Goal: Task Accomplishment & Management: Use online tool/utility

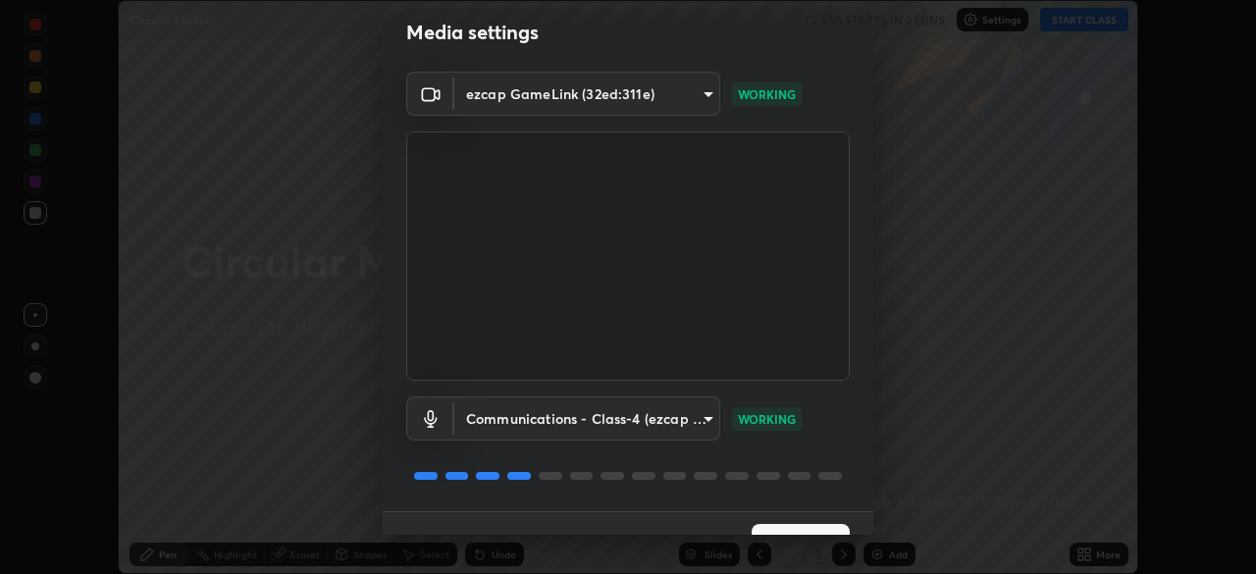
scroll to position [70, 0]
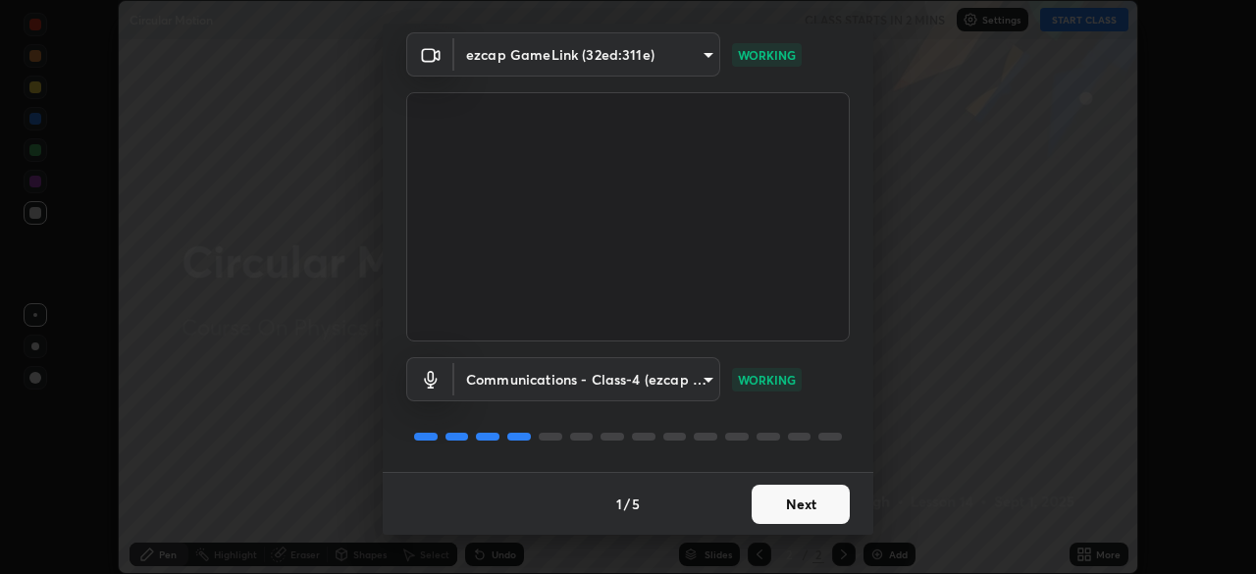
click at [786, 514] on button "Next" at bounding box center [801, 504] width 98 height 39
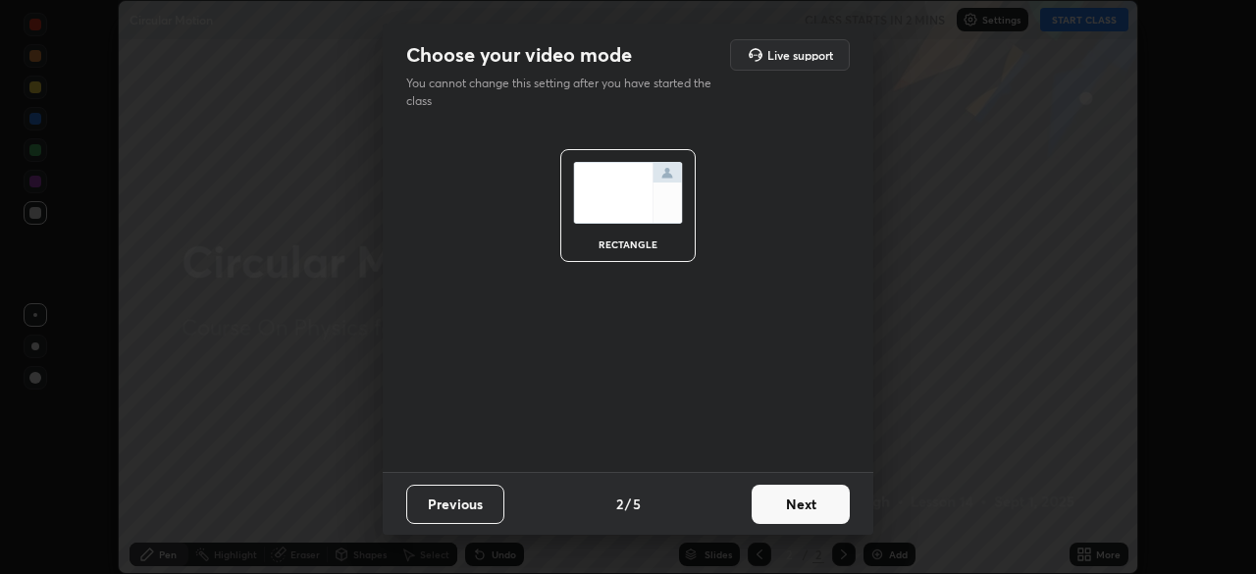
click at [788, 513] on button "Next" at bounding box center [801, 504] width 98 height 39
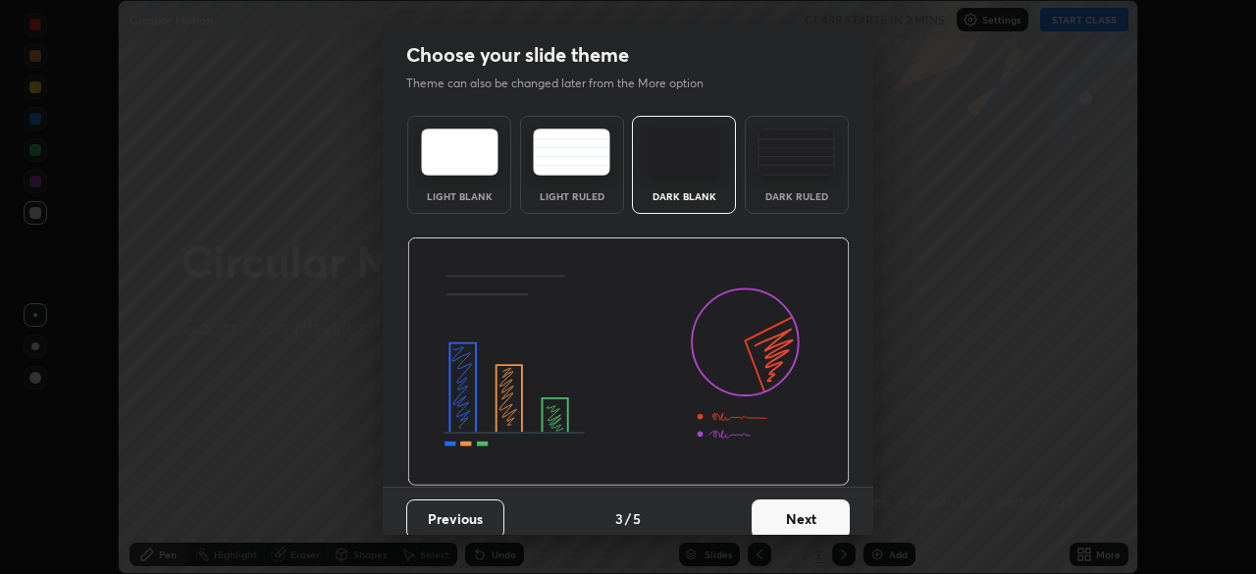
click at [790, 514] on button "Next" at bounding box center [801, 518] width 98 height 39
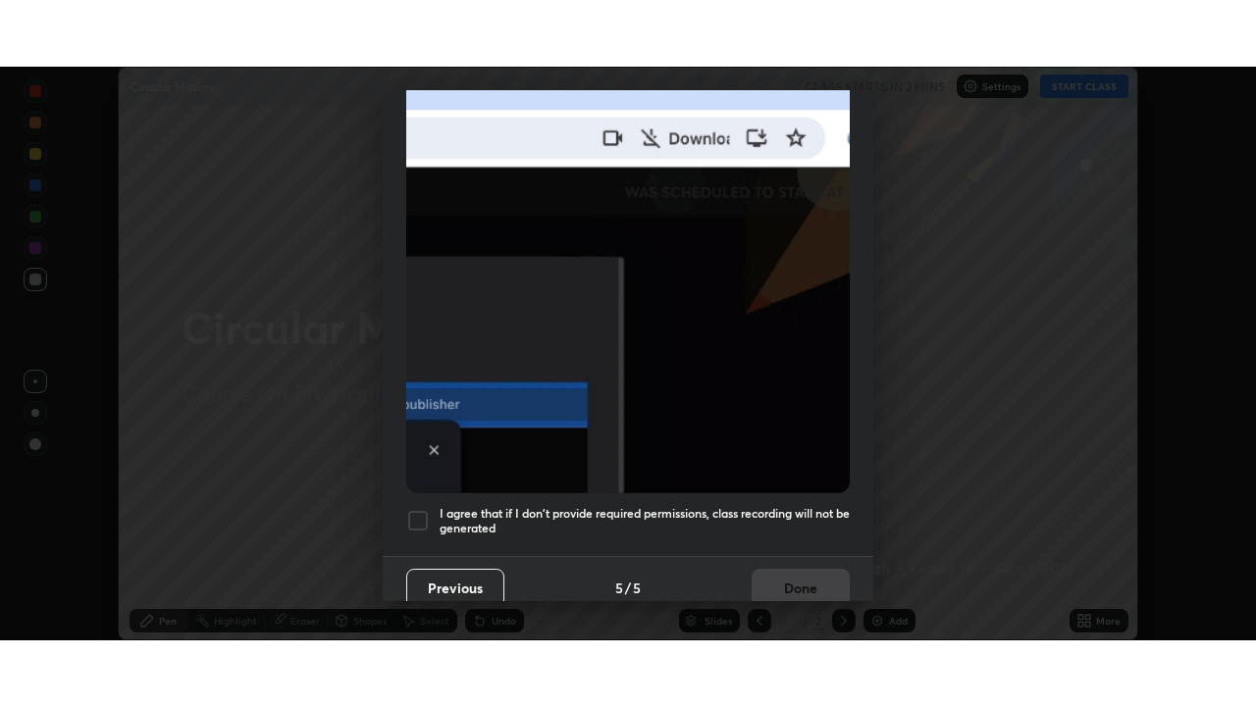
scroll to position [470, 0]
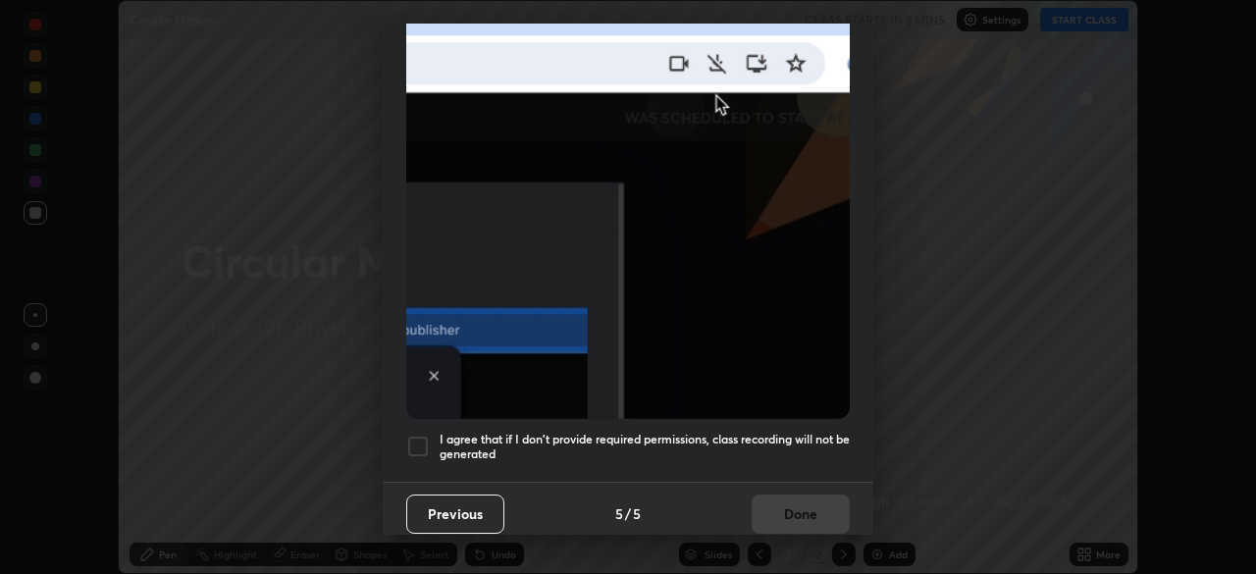
click at [421, 445] on div at bounding box center [418, 447] width 24 height 24
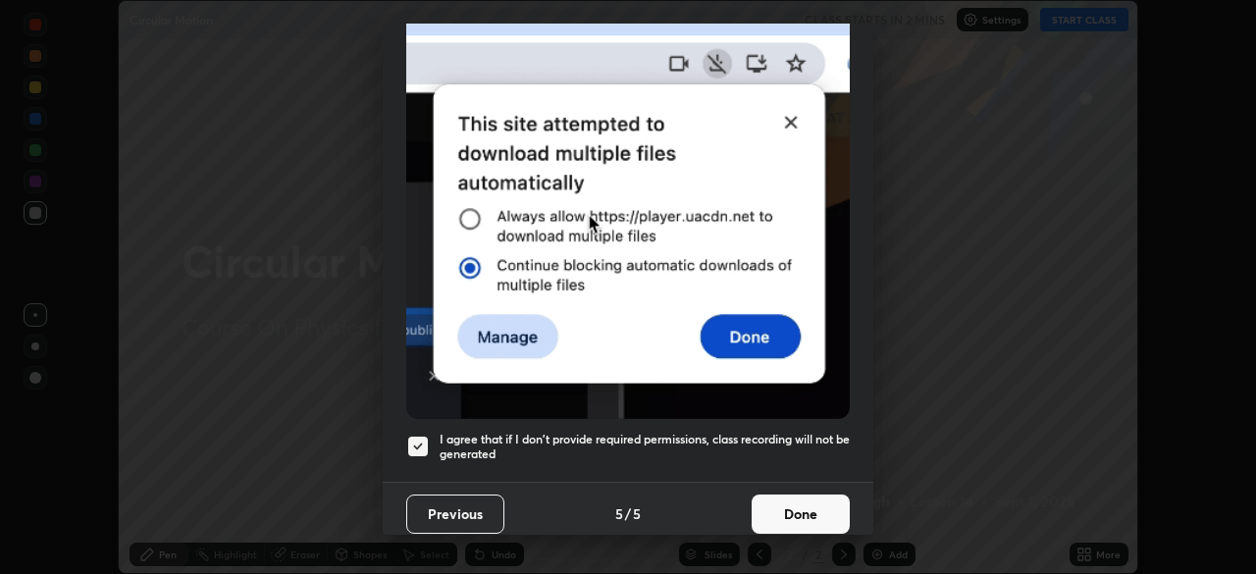
click at [797, 497] on button "Done" at bounding box center [801, 514] width 98 height 39
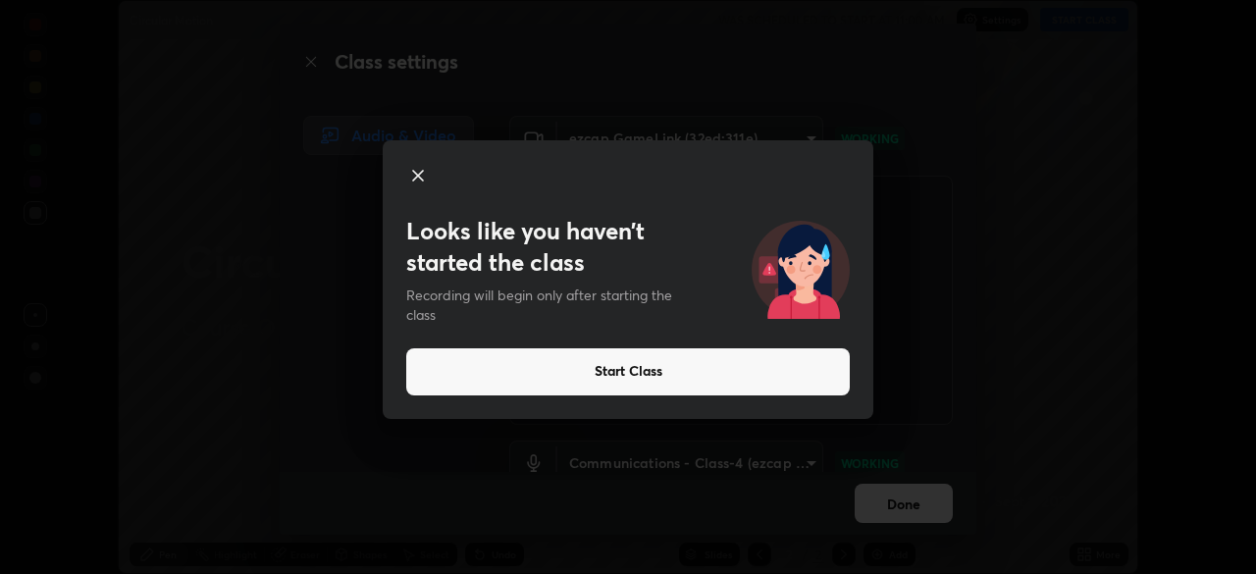
click at [640, 363] on button "Start Class" at bounding box center [628, 371] width 444 height 47
click at [647, 366] on button "Start Class" at bounding box center [628, 371] width 444 height 47
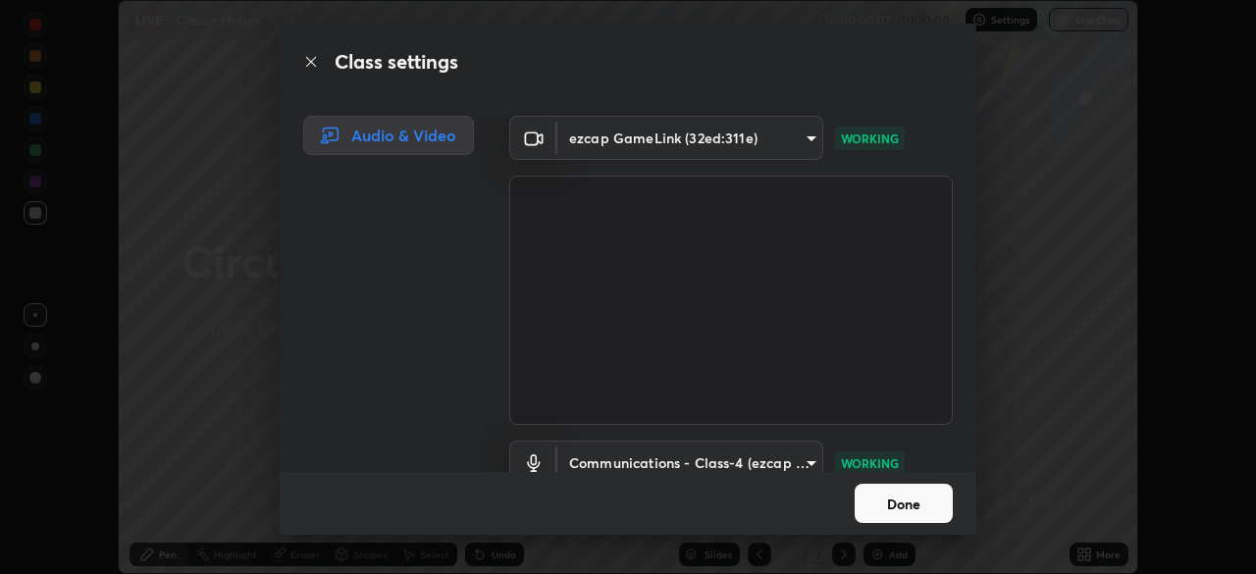
click at [905, 500] on button "Done" at bounding box center [904, 503] width 98 height 39
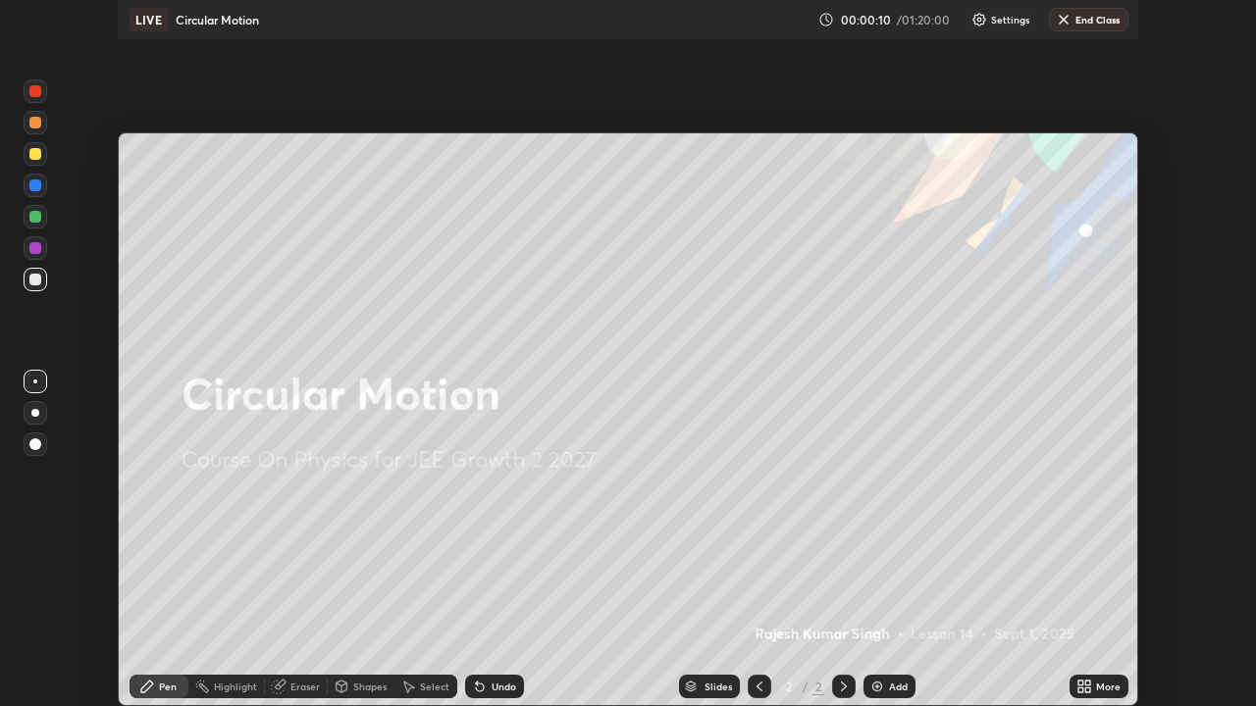
scroll to position [706, 1256]
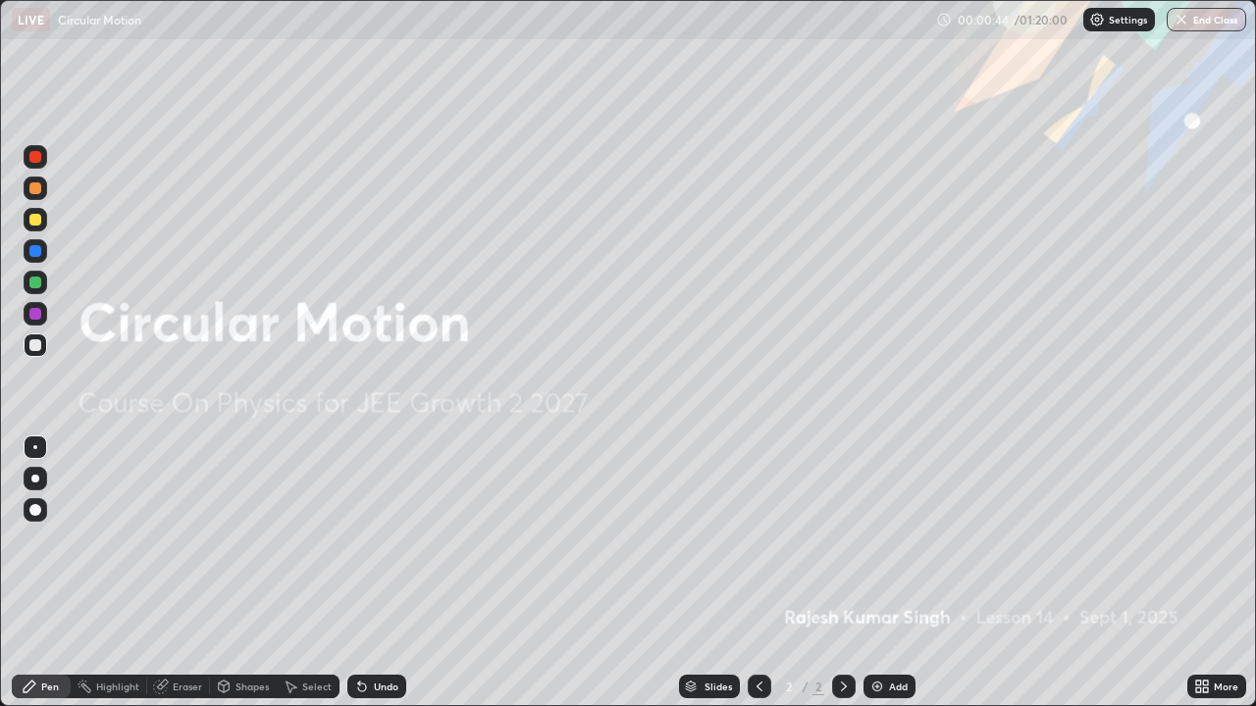
click at [879, 573] on img at bounding box center [877, 687] width 16 height 16
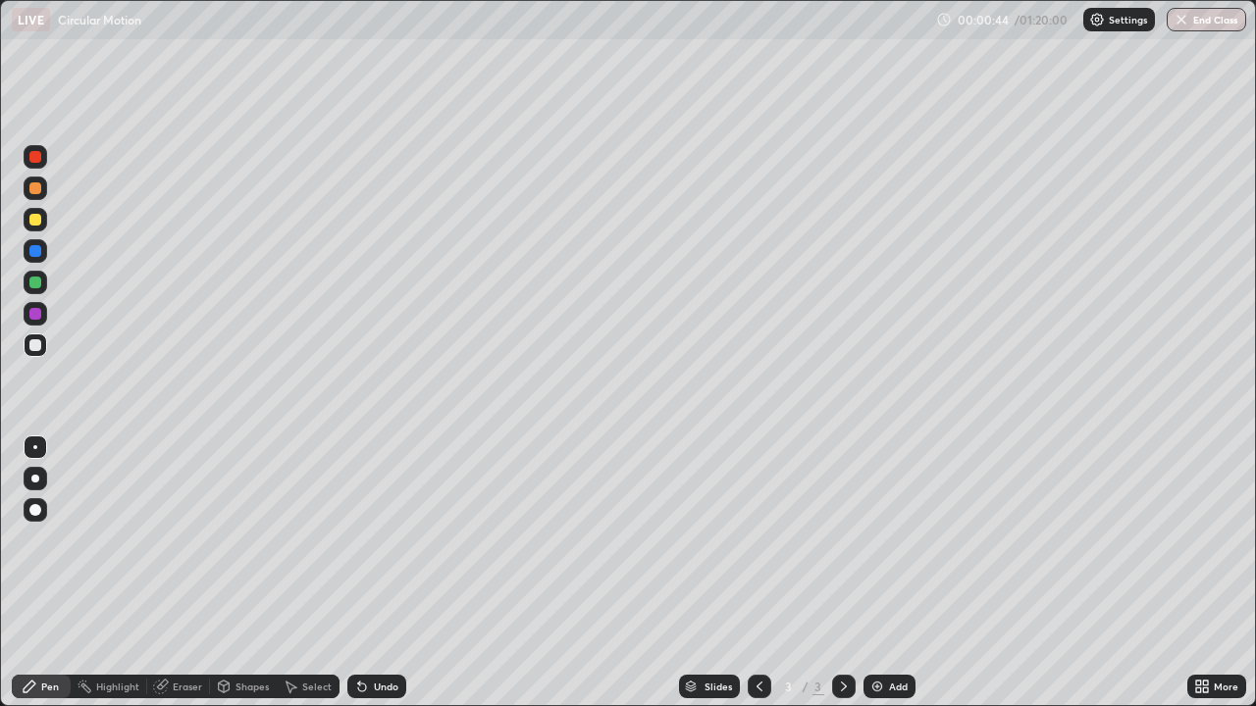
click at [892, 573] on div "Add" at bounding box center [898, 687] width 19 height 10
click at [896, 573] on div "Add" at bounding box center [898, 687] width 19 height 10
click at [33, 220] on div at bounding box center [35, 220] width 12 height 12
click at [34, 188] on div at bounding box center [35, 189] width 12 height 12
click at [30, 346] on div at bounding box center [35, 345] width 12 height 12
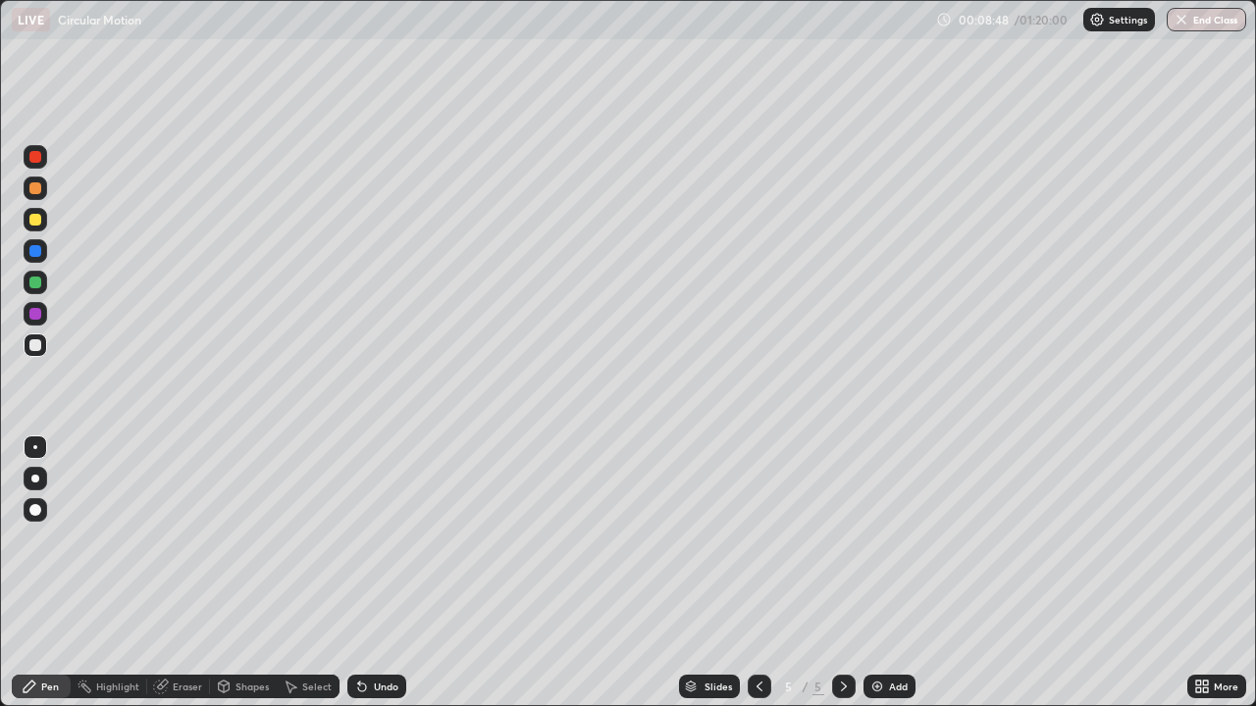
click at [889, 573] on div "Add" at bounding box center [898, 687] width 19 height 10
click at [42, 221] on div at bounding box center [36, 220] width 24 height 24
click at [34, 347] on div at bounding box center [35, 345] width 12 height 12
click at [390, 573] on div "Undo" at bounding box center [386, 687] width 25 height 10
click at [903, 573] on div "Add" at bounding box center [889, 687] width 52 height 24
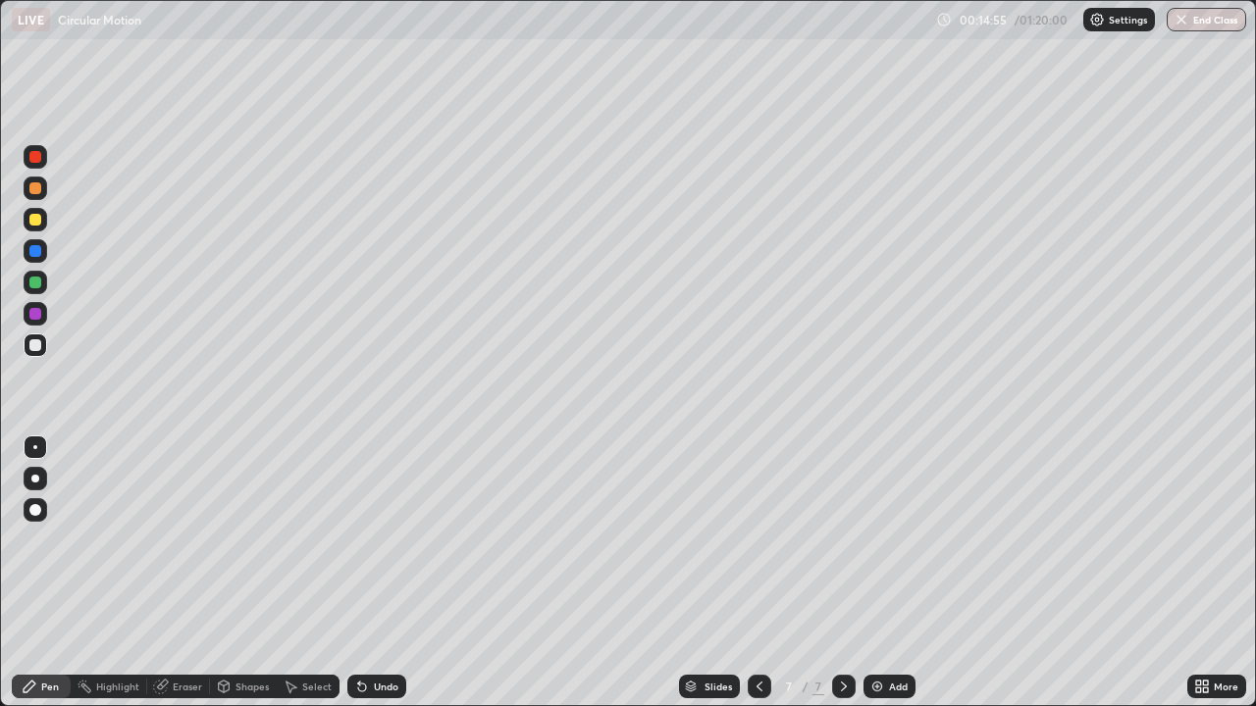
click at [35, 221] on div at bounding box center [35, 220] width 12 height 12
click at [36, 345] on div at bounding box center [35, 345] width 12 height 12
click at [35, 221] on div at bounding box center [35, 220] width 12 height 12
click at [43, 350] on div at bounding box center [36, 346] width 24 height 24
click at [842, 573] on icon at bounding box center [844, 687] width 16 height 16
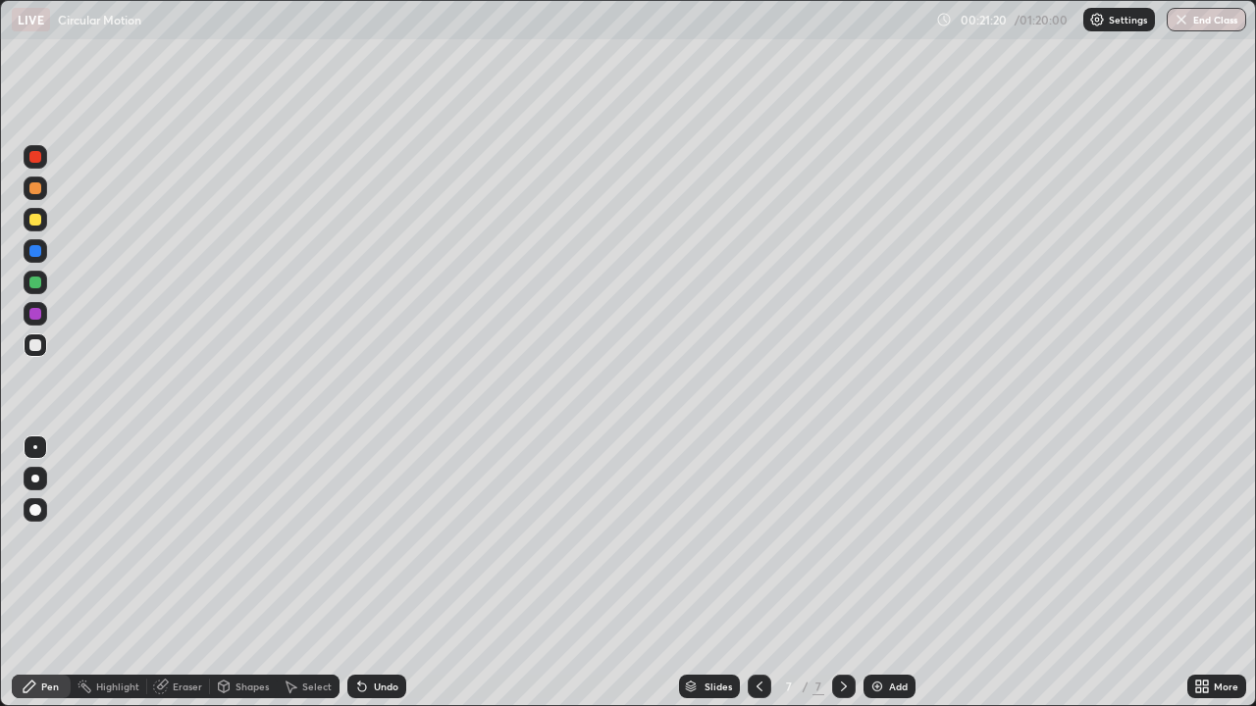
click at [884, 573] on div "Add" at bounding box center [889, 687] width 52 height 24
click at [391, 573] on div "Undo" at bounding box center [376, 687] width 59 height 24
click at [36, 220] on div at bounding box center [35, 220] width 12 height 12
click at [757, 573] on icon at bounding box center [760, 687] width 16 height 16
click at [839, 573] on icon at bounding box center [844, 687] width 16 height 16
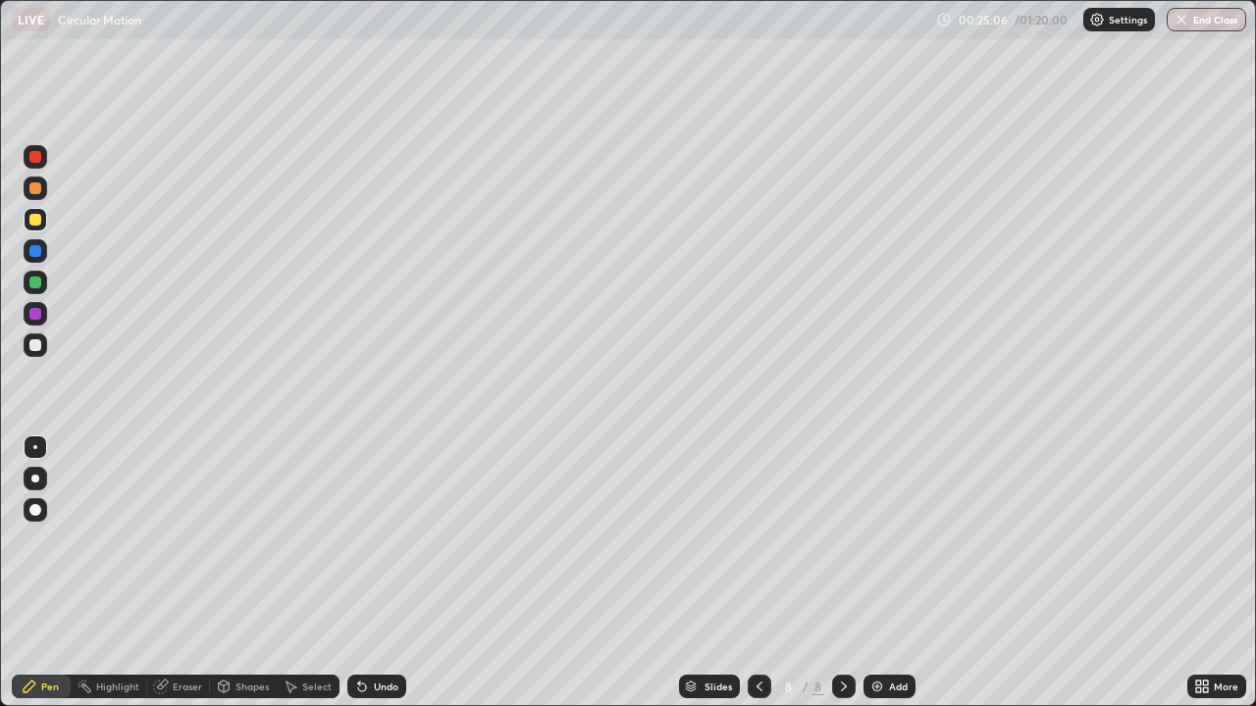
click at [757, 573] on icon at bounding box center [760, 687] width 16 height 16
click at [851, 573] on div at bounding box center [844, 686] width 24 height 39
click at [375, 573] on div "Undo" at bounding box center [386, 687] width 25 height 10
click at [380, 573] on div "Undo" at bounding box center [386, 687] width 25 height 10
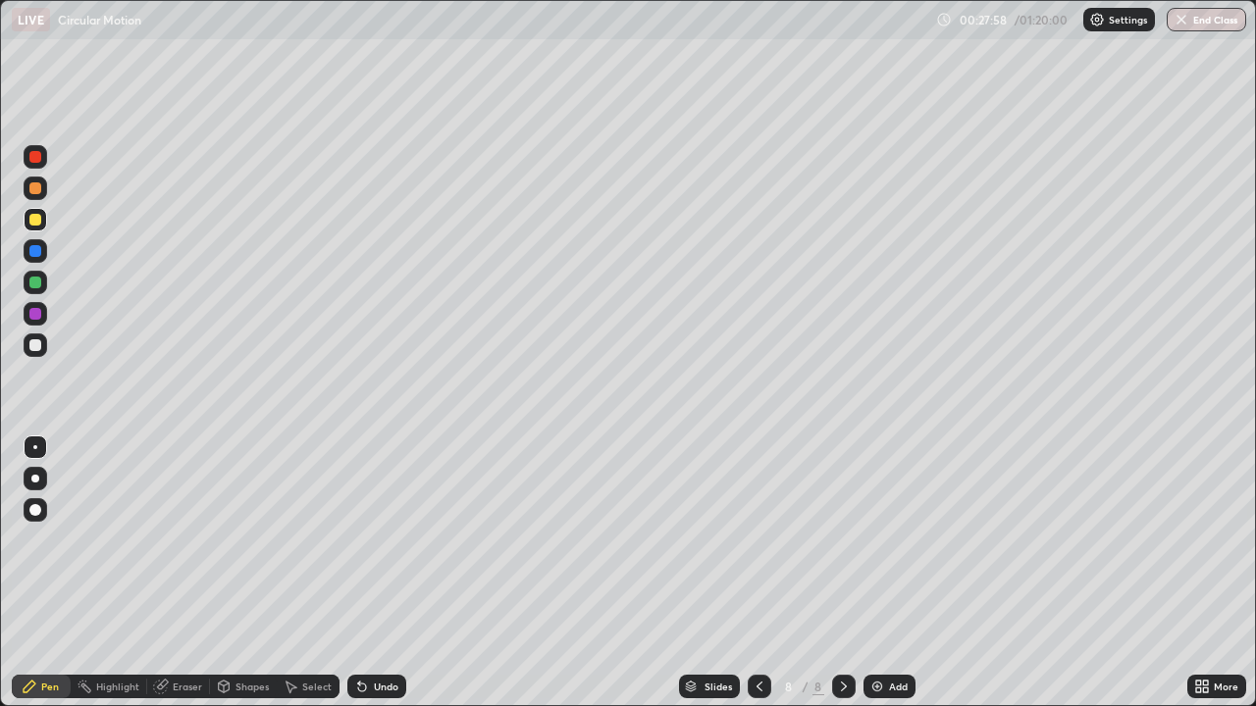
click at [193, 573] on div "Eraser" at bounding box center [187, 687] width 29 height 10
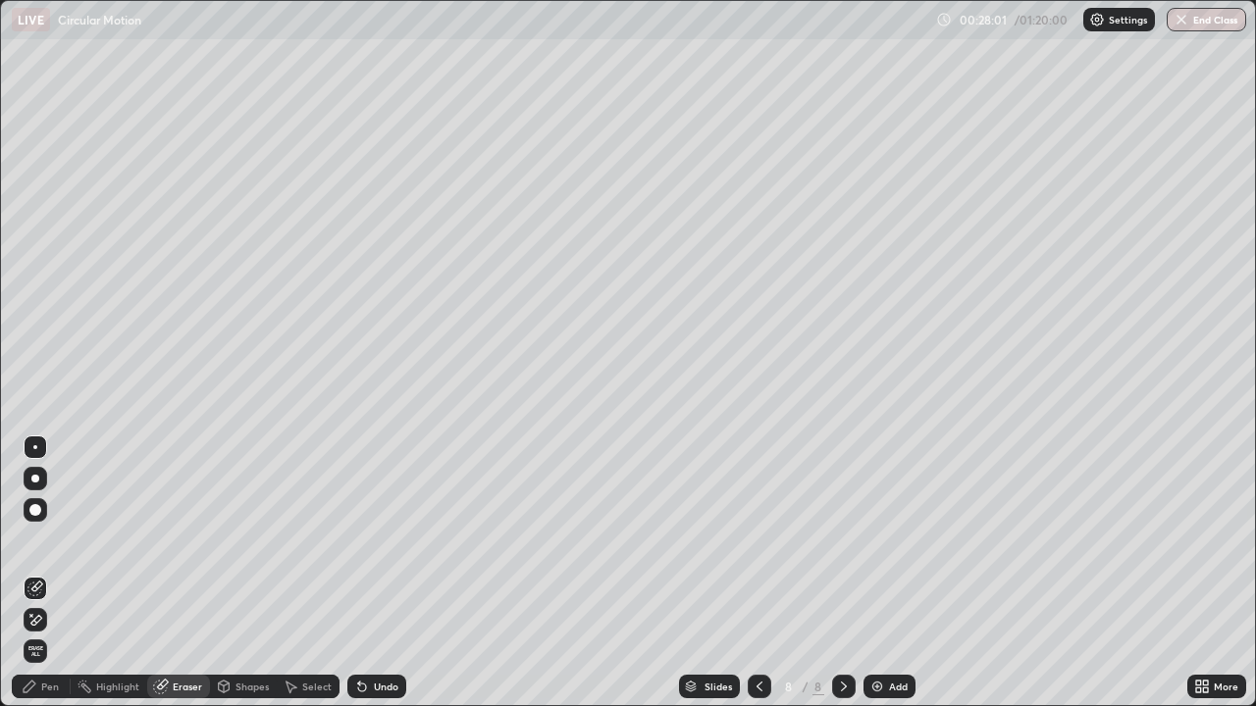
click at [54, 573] on div "Pen" at bounding box center [41, 687] width 59 height 24
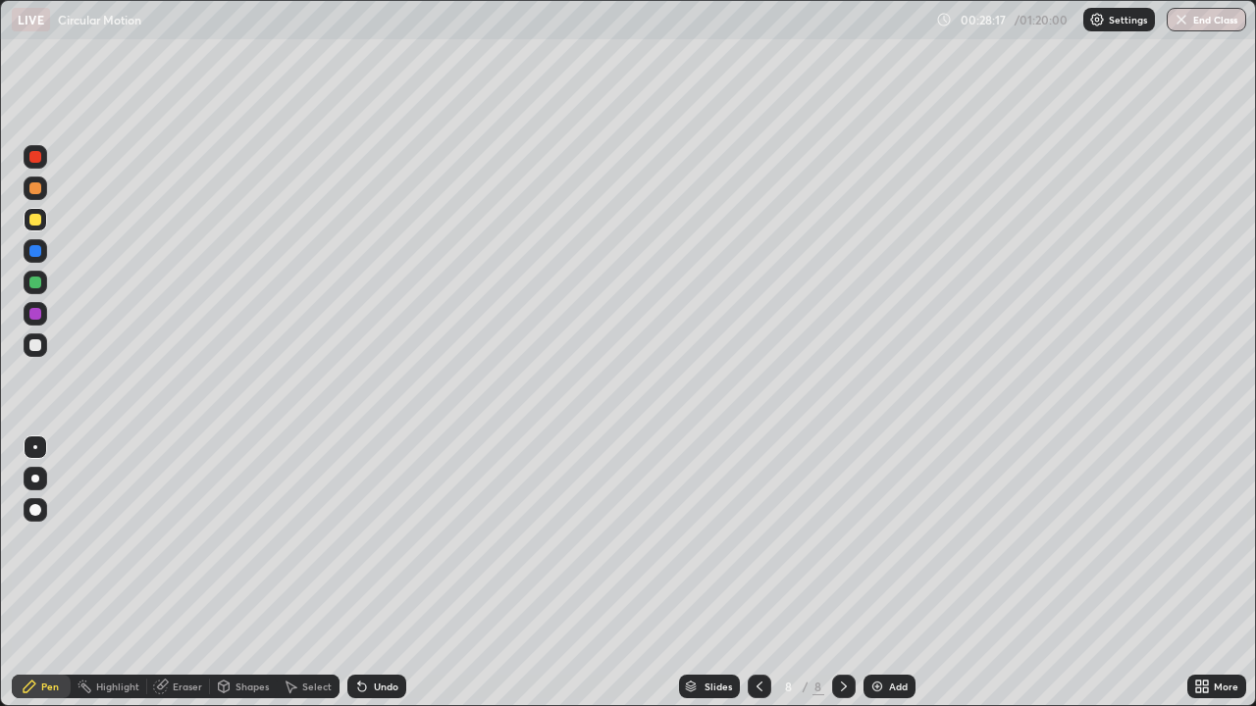
click at [838, 573] on div at bounding box center [844, 687] width 24 height 24
click at [757, 573] on icon at bounding box center [760, 687] width 16 height 16
click at [842, 573] on icon at bounding box center [844, 687] width 16 height 16
click at [757, 573] on icon at bounding box center [760, 687] width 6 height 10
click at [844, 573] on icon at bounding box center [844, 687] width 16 height 16
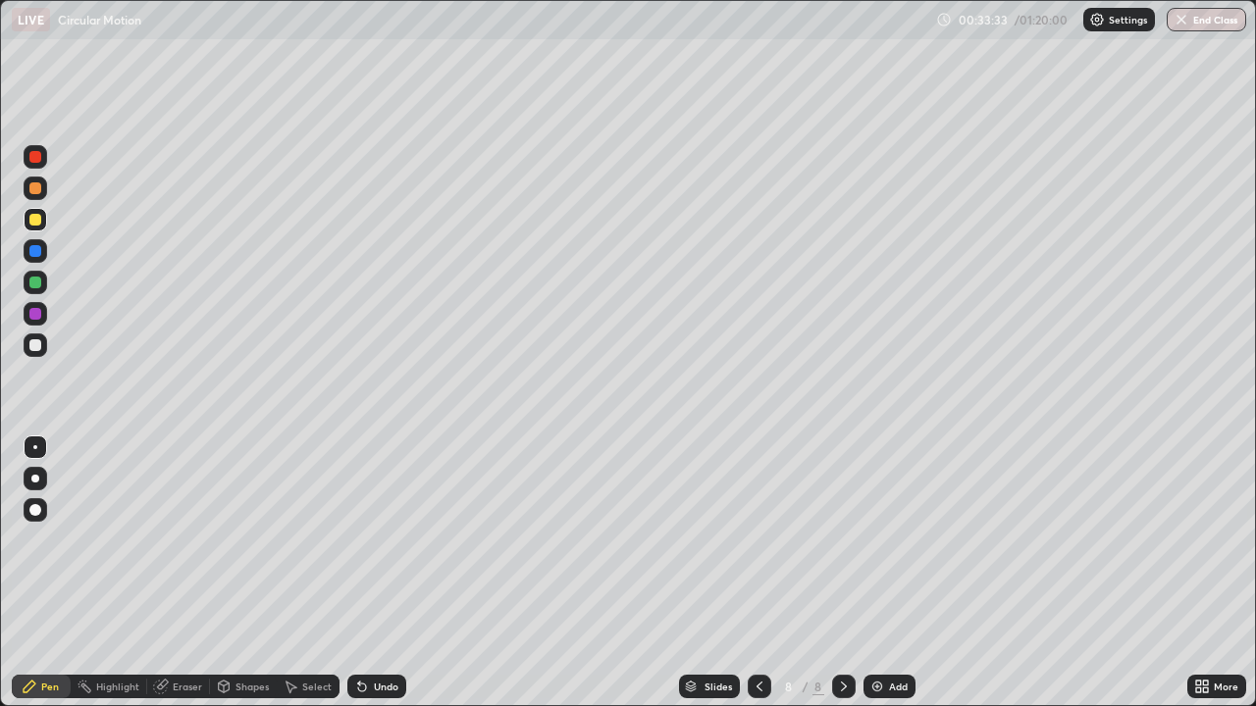
click at [757, 573] on icon at bounding box center [760, 687] width 16 height 16
click at [850, 573] on div at bounding box center [844, 687] width 24 height 24
click at [885, 573] on div "Add" at bounding box center [889, 687] width 52 height 24
click at [37, 159] on div at bounding box center [35, 157] width 12 height 12
click at [32, 221] on div at bounding box center [35, 220] width 12 height 12
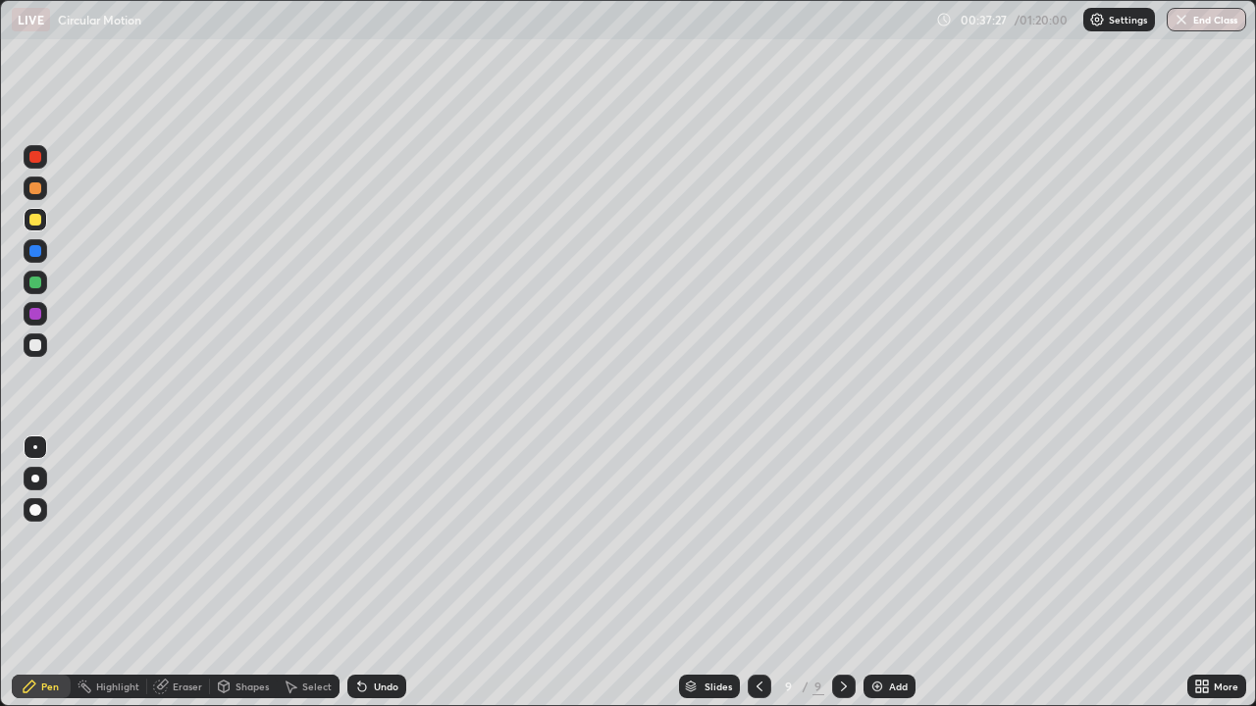
click at [759, 573] on icon at bounding box center [760, 687] width 16 height 16
click at [757, 573] on icon at bounding box center [760, 687] width 16 height 16
click at [845, 573] on icon at bounding box center [844, 687] width 16 height 16
click at [842, 573] on icon at bounding box center [844, 687] width 16 height 16
click at [760, 573] on icon at bounding box center [760, 687] width 16 height 16
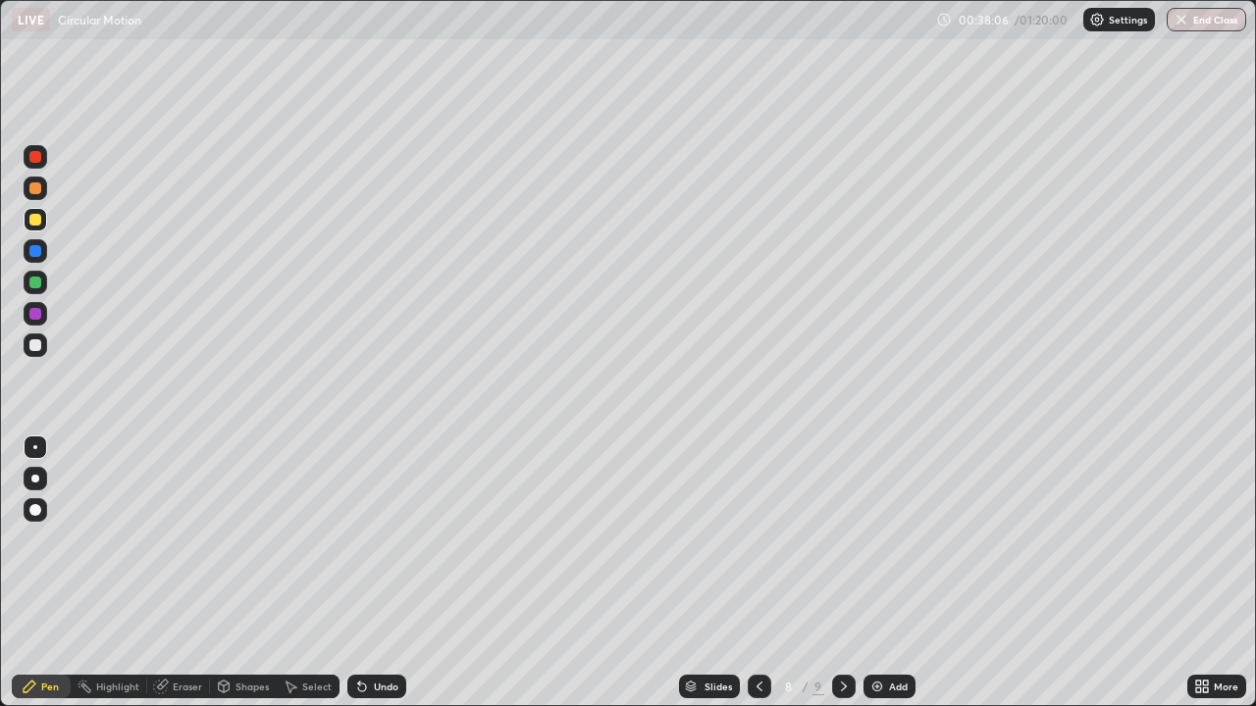
click at [842, 573] on icon at bounding box center [844, 687] width 16 height 16
click at [191, 573] on div "Eraser" at bounding box center [178, 687] width 63 height 24
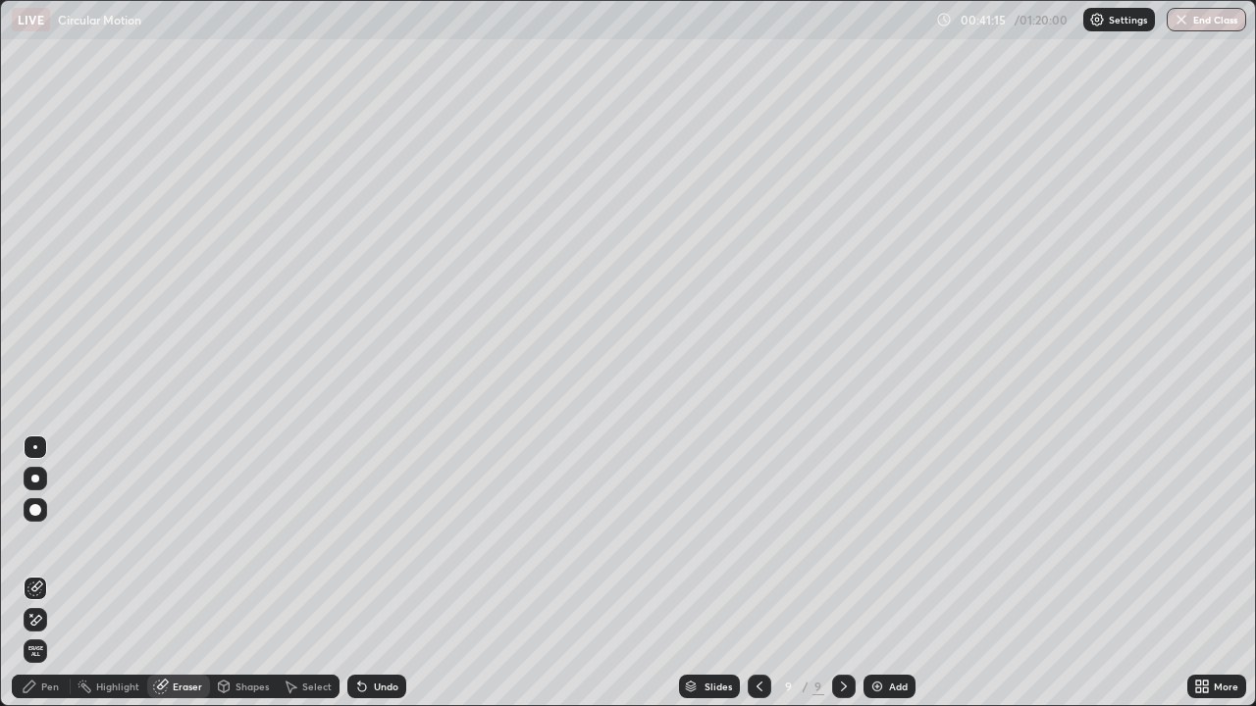
click at [33, 573] on icon at bounding box center [35, 620] width 16 height 17
click at [52, 573] on div "Pen" at bounding box center [50, 687] width 18 height 10
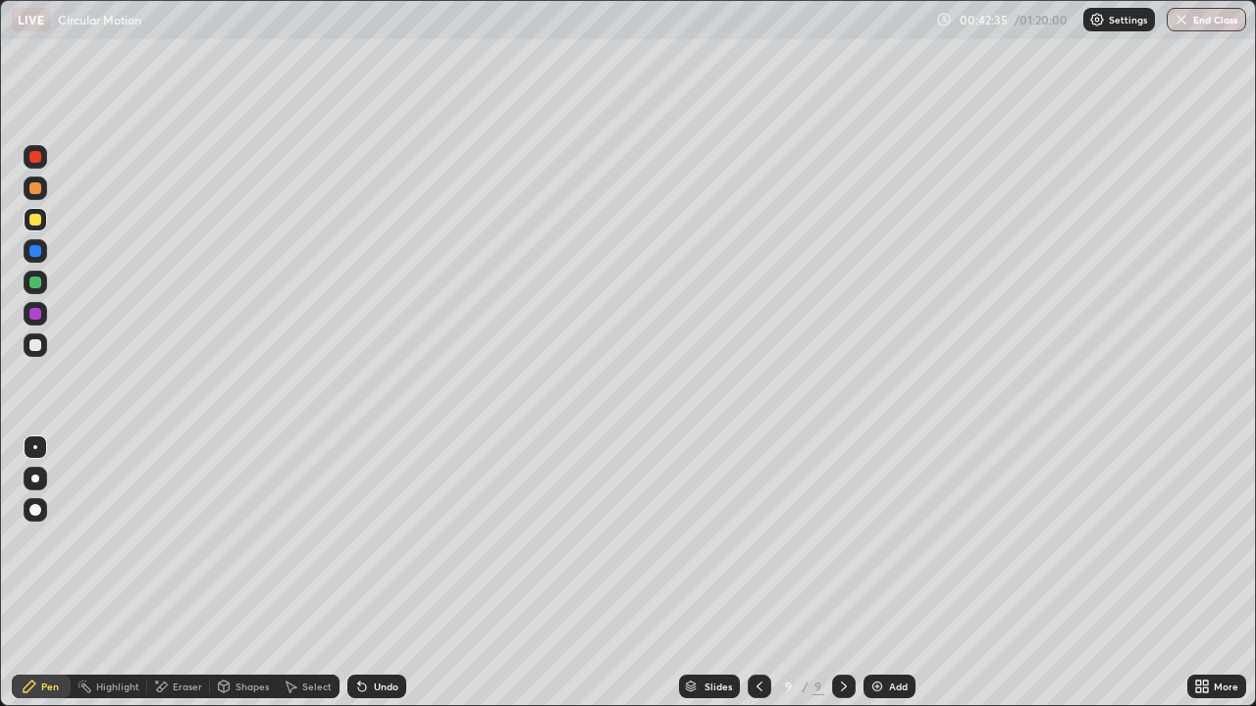
click at [757, 573] on icon at bounding box center [760, 687] width 16 height 16
click at [757, 573] on icon at bounding box center [760, 687] width 6 height 10
click at [757, 573] on icon at bounding box center [760, 687] width 16 height 16
click at [839, 573] on icon at bounding box center [844, 687] width 16 height 16
click at [885, 573] on div "Add" at bounding box center [889, 687] width 52 height 24
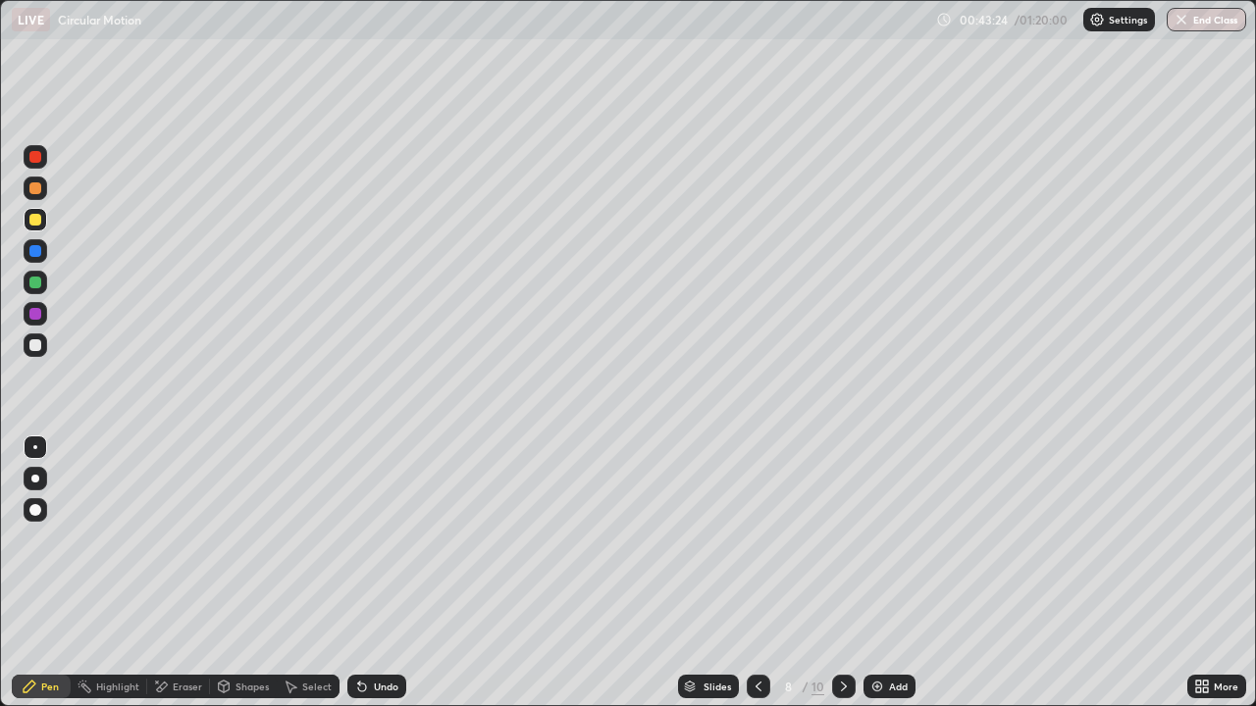
click at [34, 346] on div at bounding box center [35, 345] width 12 height 12
click at [186, 573] on div "Eraser" at bounding box center [187, 687] width 29 height 10
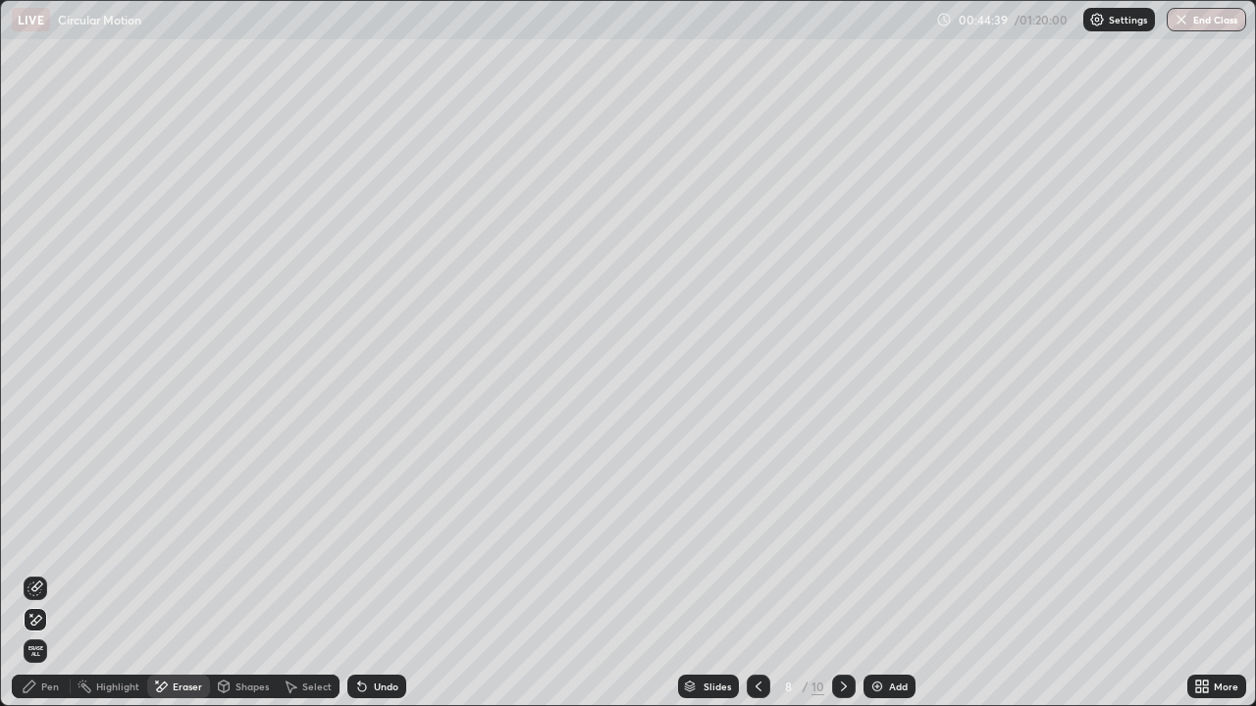
click at [367, 573] on div "Undo" at bounding box center [376, 687] width 59 height 24
click at [371, 573] on div "Undo" at bounding box center [376, 687] width 59 height 24
click at [372, 573] on div "Undo" at bounding box center [376, 687] width 59 height 24
click at [374, 573] on div "Undo" at bounding box center [386, 687] width 25 height 10
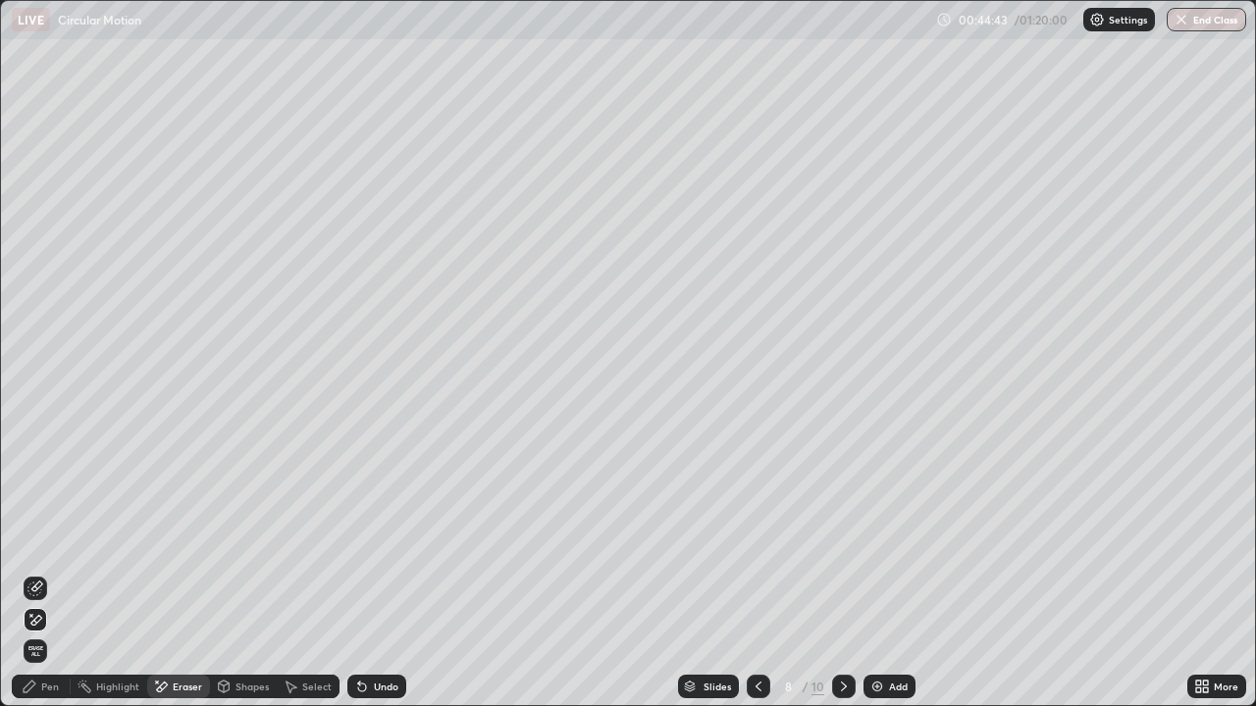
click at [42, 573] on div "Pen" at bounding box center [50, 687] width 18 height 10
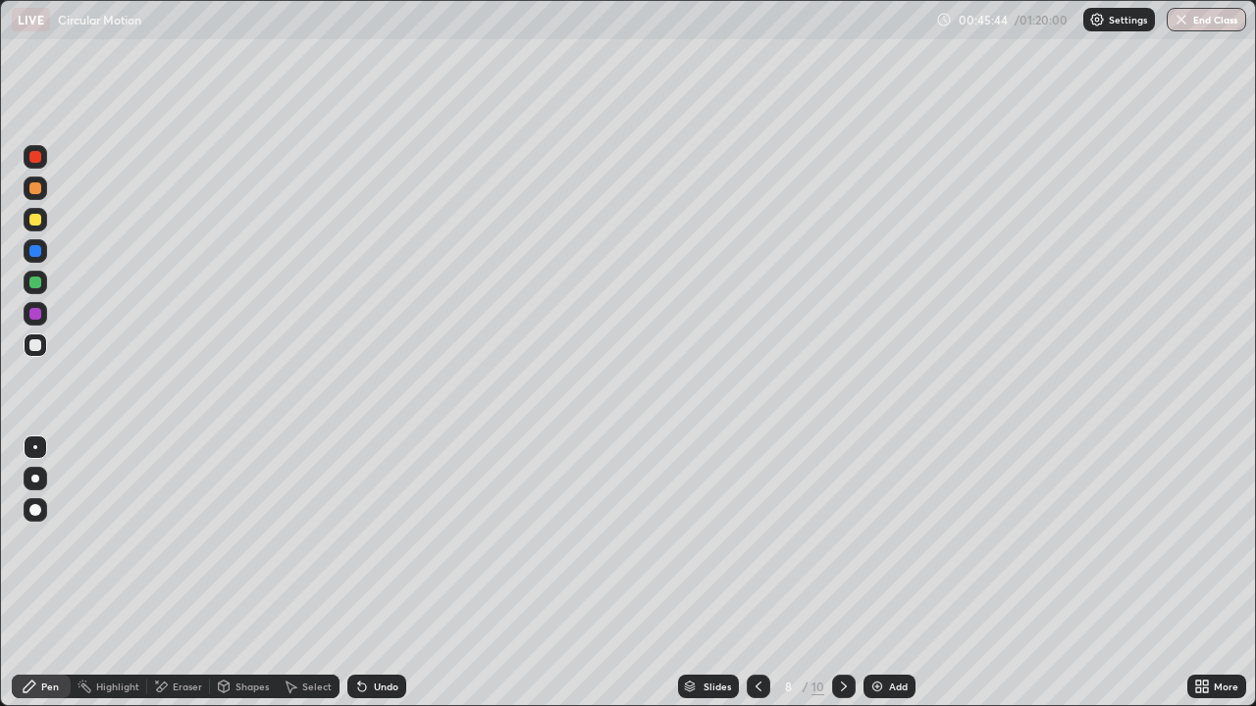
click at [387, 573] on div "Undo" at bounding box center [376, 687] width 59 height 24
click at [757, 573] on icon at bounding box center [759, 687] width 16 height 16
click at [760, 573] on icon at bounding box center [759, 687] width 16 height 16
click at [757, 573] on icon at bounding box center [759, 687] width 6 height 10
click at [842, 573] on icon at bounding box center [844, 687] width 16 height 16
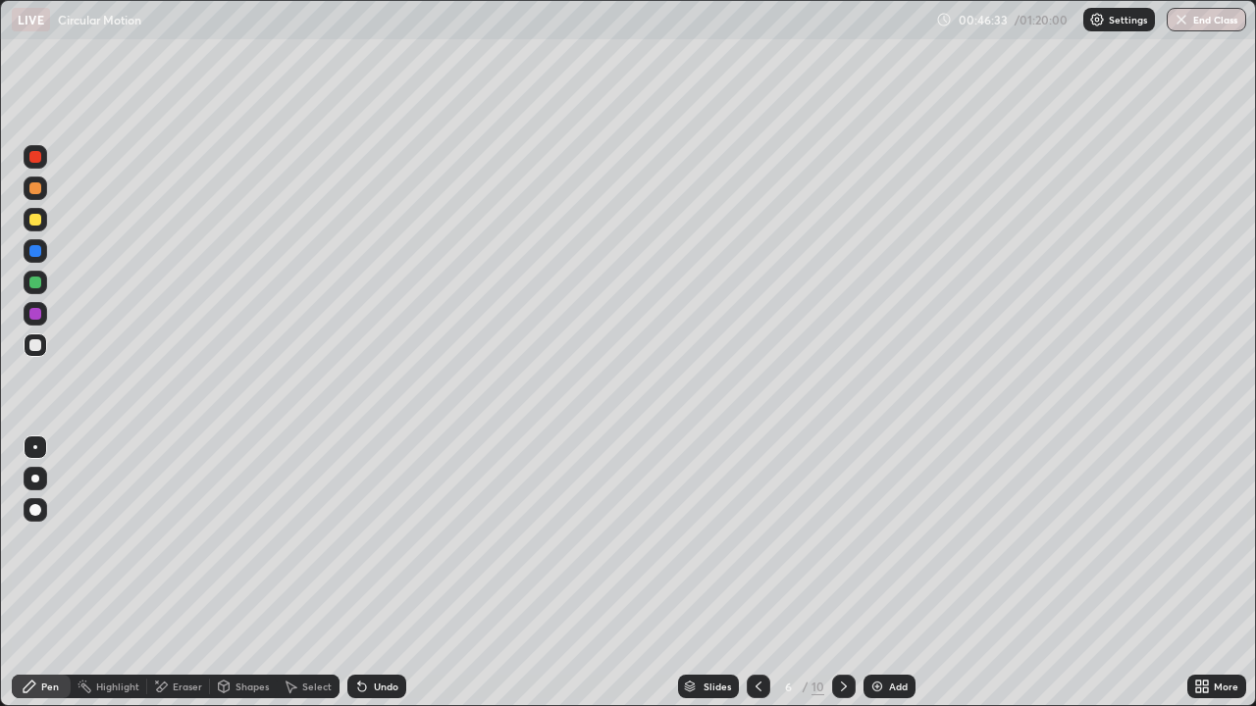
click at [843, 573] on icon at bounding box center [844, 687] width 16 height 16
click at [844, 573] on icon at bounding box center [844, 687] width 16 height 16
click at [850, 573] on div at bounding box center [844, 687] width 24 height 24
click at [757, 573] on icon at bounding box center [759, 687] width 16 height 16
click at [34, 315] on div at bounding box center [35, 314] width 12 height 12
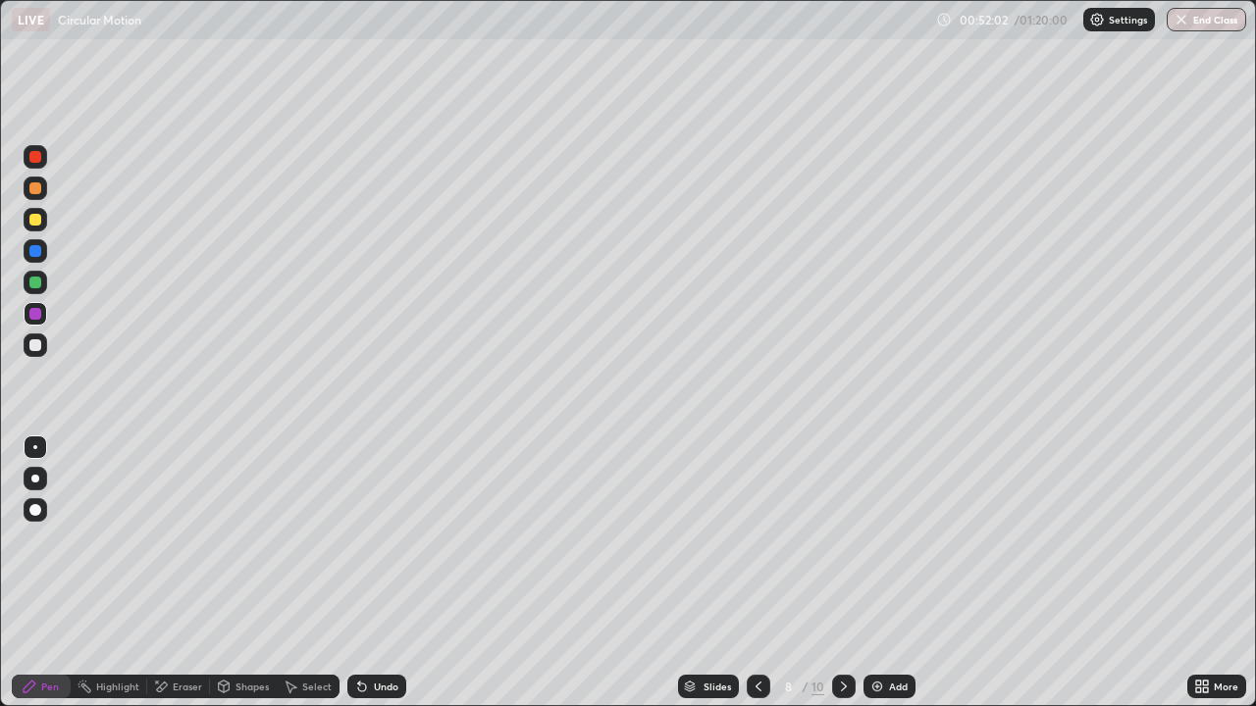
click at [897, 573] on div "Add" at bounding box center [889, 687] width 52 height 24
click at [890, 573] on div "Add" at bounding box center [898, 687] width 19 height 10
click at [38, 350] on div at bounding box center [35, 345] width 12 height 12
click at [888, 573] on div "Add" at bounding box center [889, 687] width 52 height 24
click at [38, 228] on div at bounding box center [36, 220] width 24 height 24
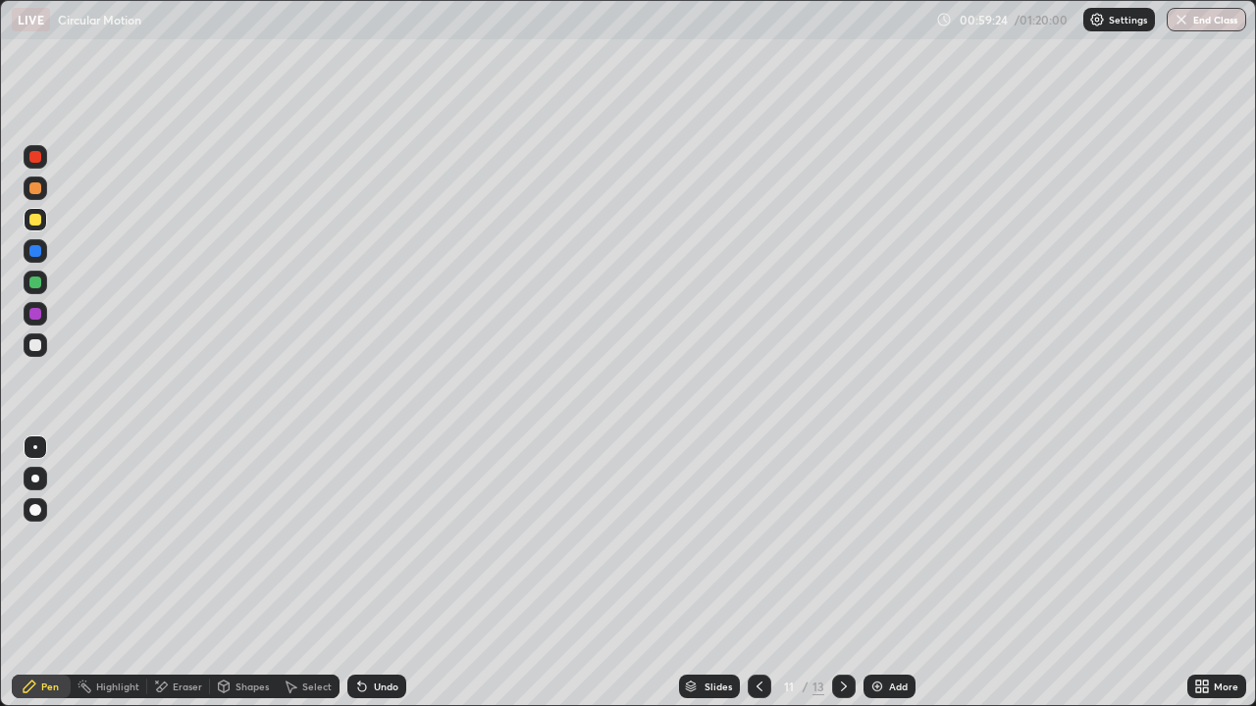
click at [384, 573] on div "Undo" at bounding box center [386, 687] width 25 height 10
click at [1194, 25] on button "End Class" at bounding box center [1206, 20] width 79 height 24
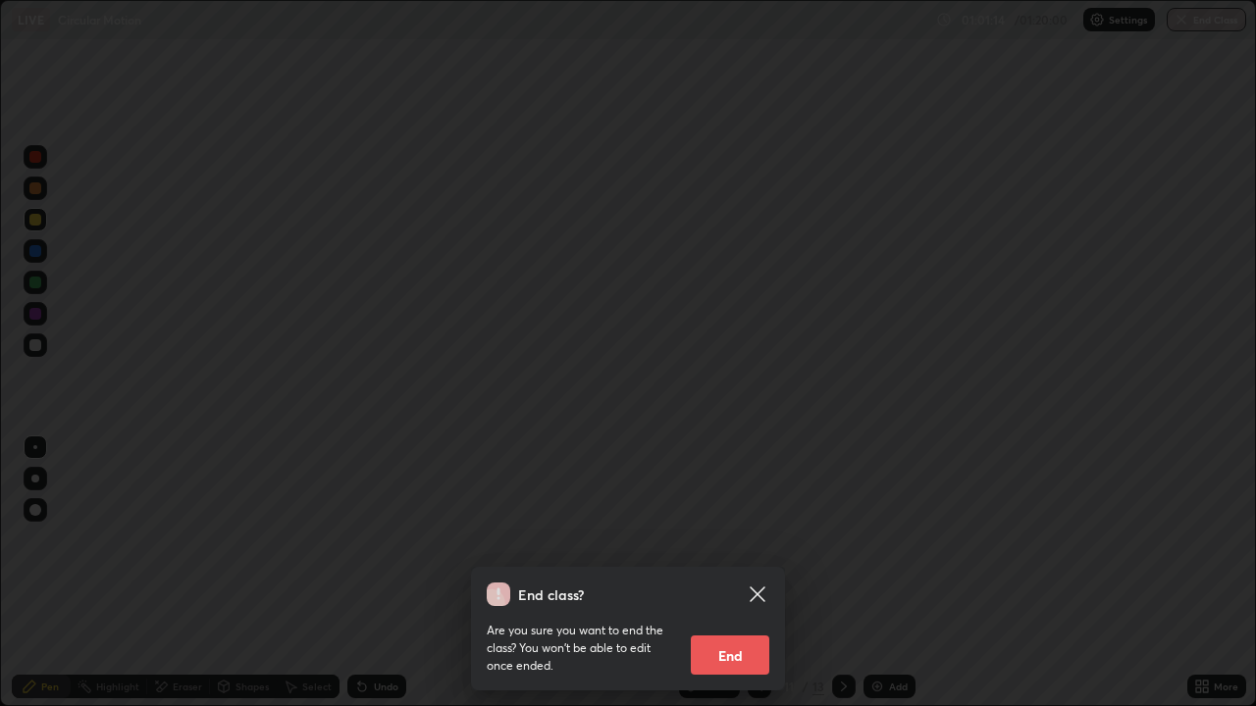
click at [763, 573] on button "End" at bounding box center [730, 655] width 78 height 39
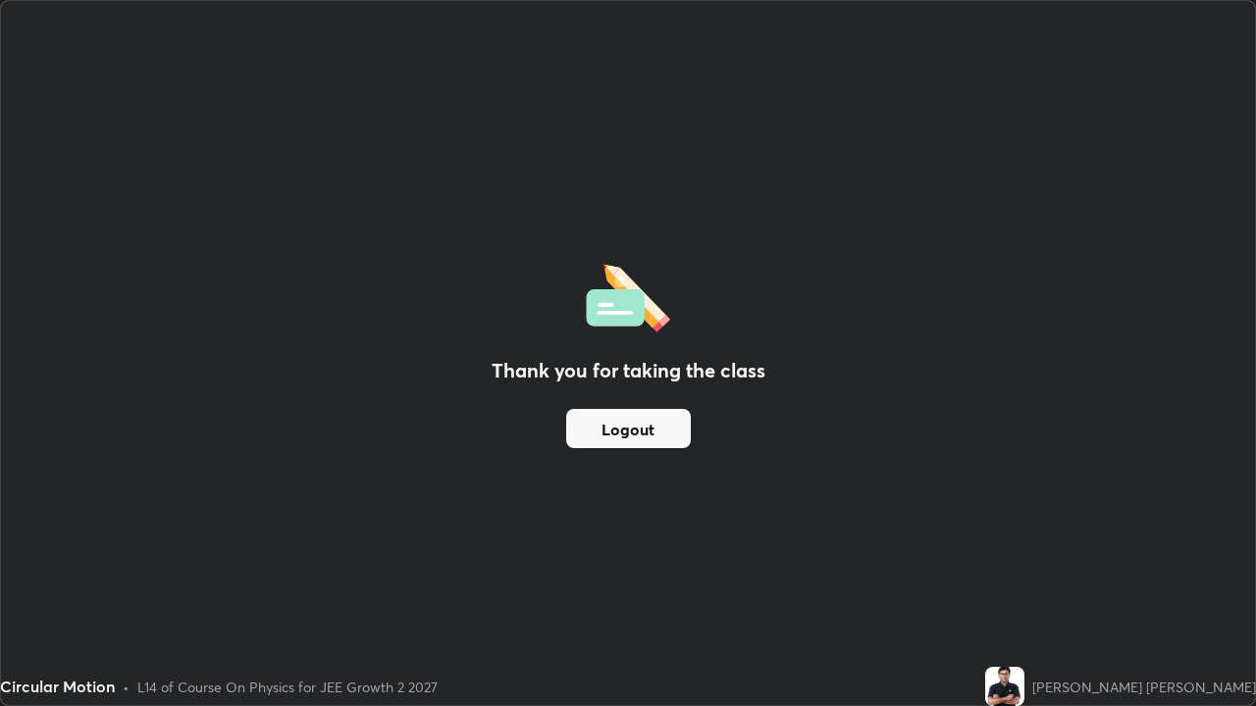
click at [656, 434] on button "Logout" at bounding box center [628, 428] width 125 height 39
click at [657, 433] on button "Logout" at bounding box center [628, 428] width 125 height 39
click at [660, 433] on button "Logout" at bounding box center [628, 428] width 125 height 39
click at [658, 433] on button "Logout" at bounding box center [628, 428] width 125 height 39
